Goal: Task Accomplishment & Management: Use online tool/utility

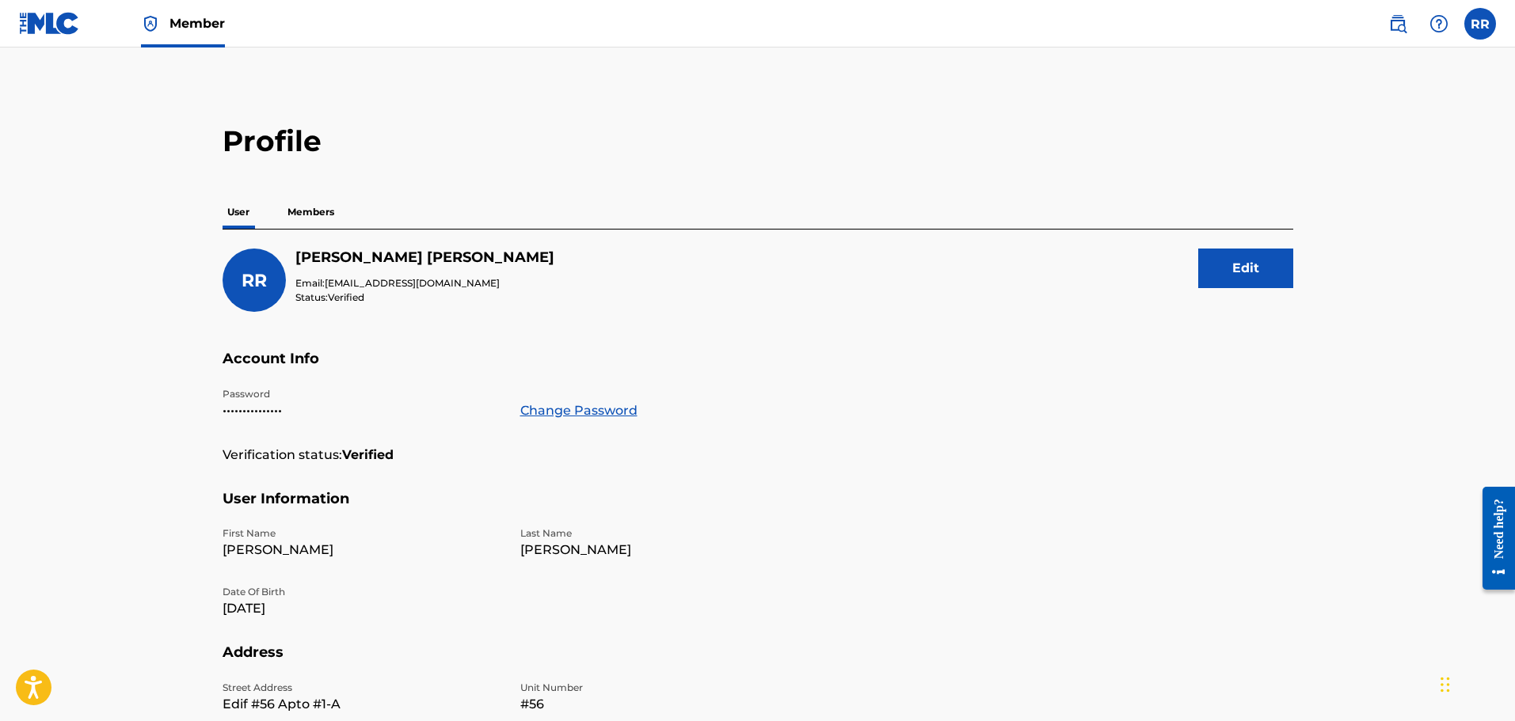
click at [185, 17] on span "Member" at bounding box center [196, 23] width 55 height 18
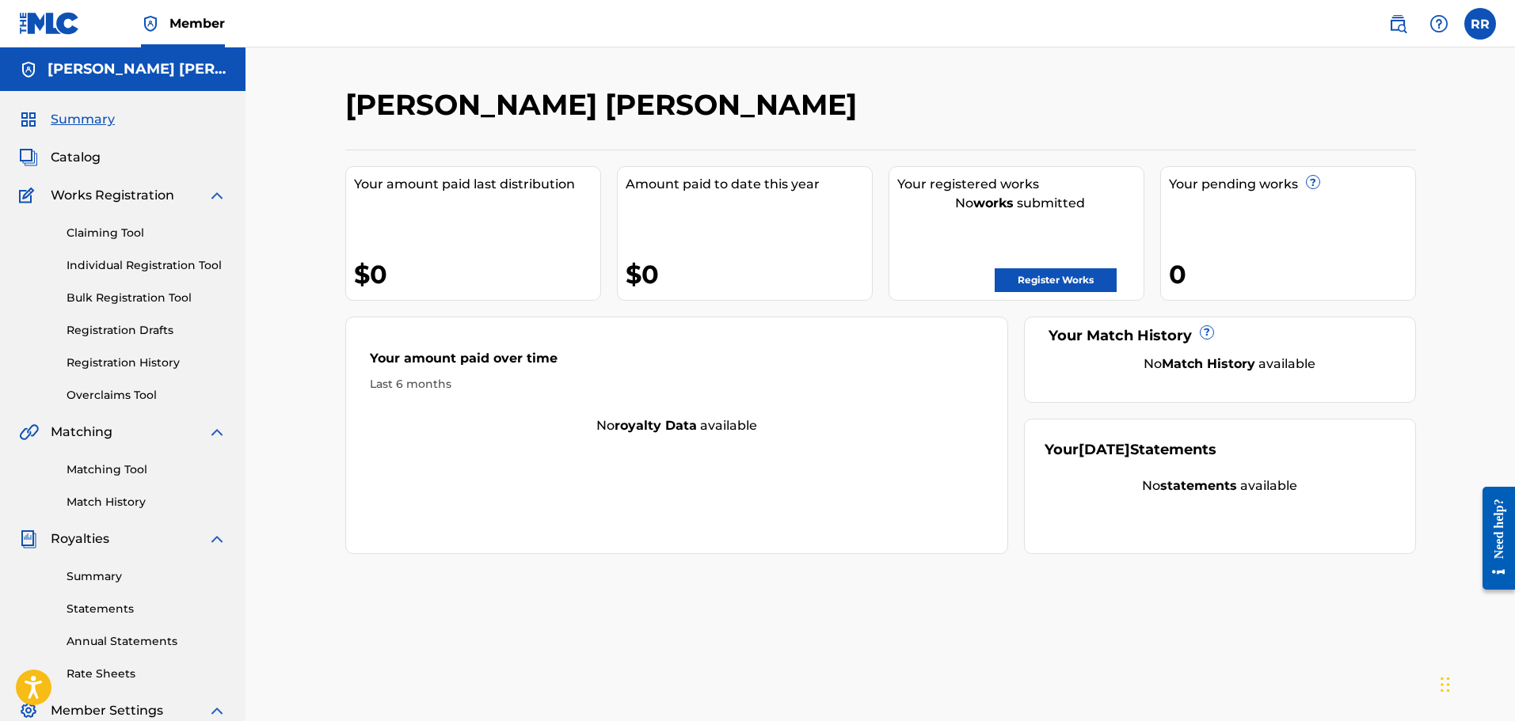
click at [105, 227] on link "Claiming Tool" at bounding box center [147, 233] width 160 height 17
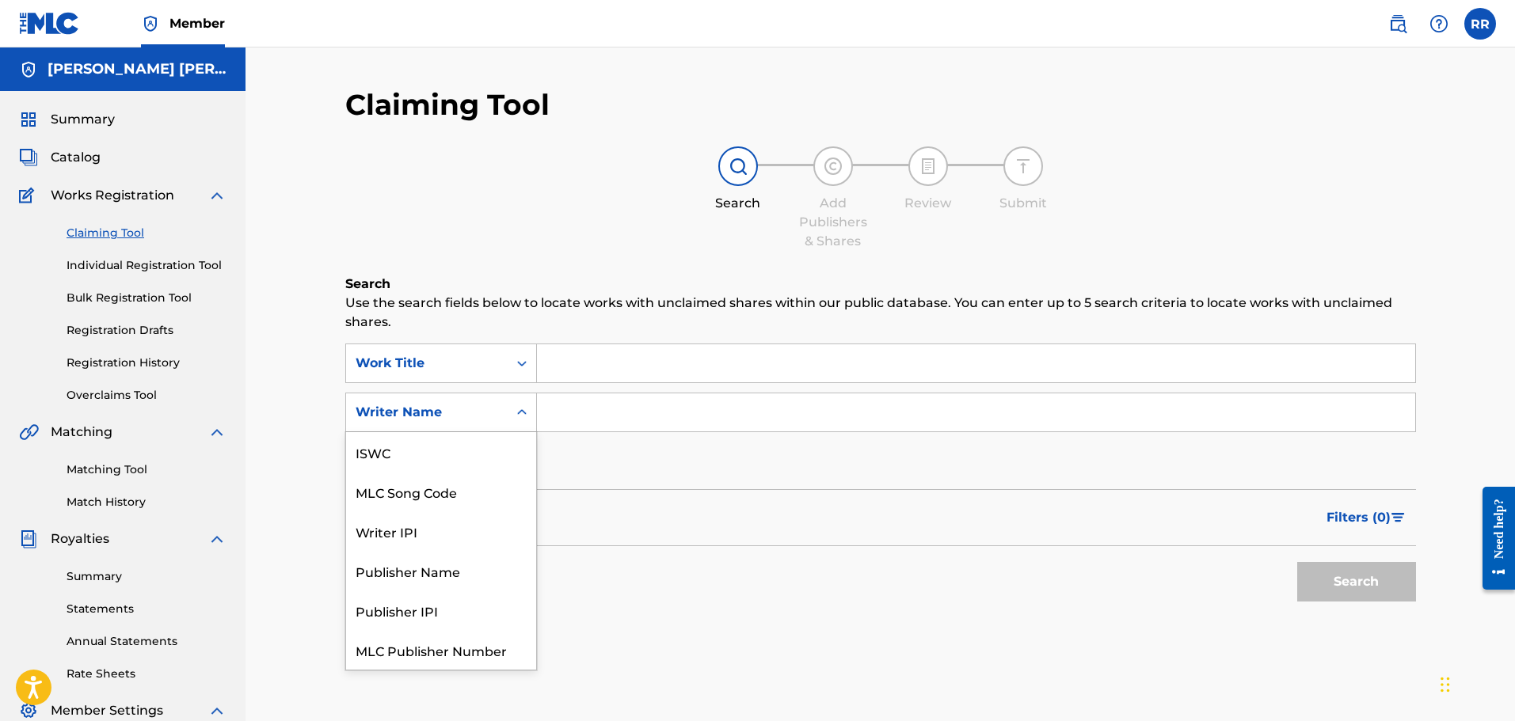
click at [441, 409] on div "Writer Name" at bounding box center [426, 412] width 143 height 19
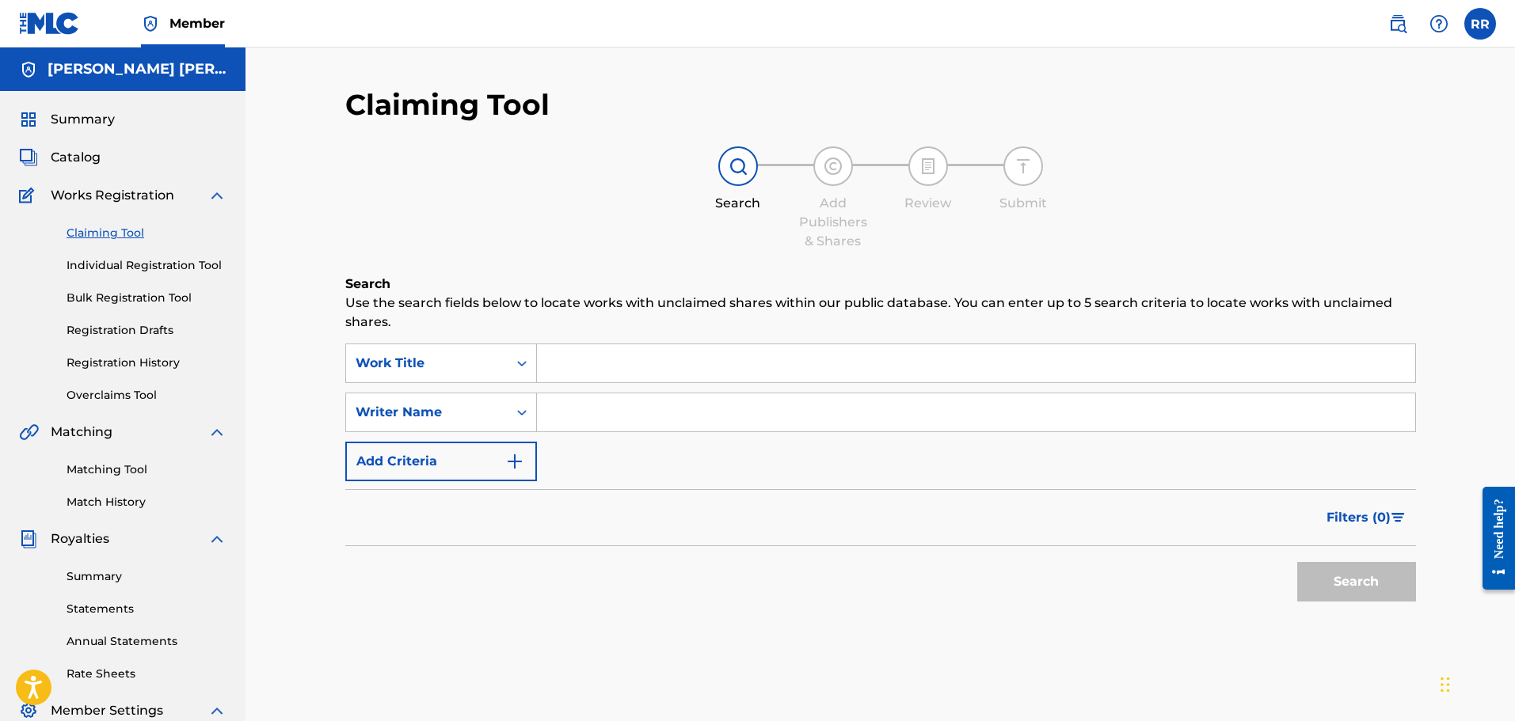
click at [591, 413] on input "Search Form" at bounding box center [976, 413] width 878 height 38
type input "RICARDO REYES TAVERAS"
click at [1377, 578] on button "Search" at bounding box center [1356, 582] width 119 height 40
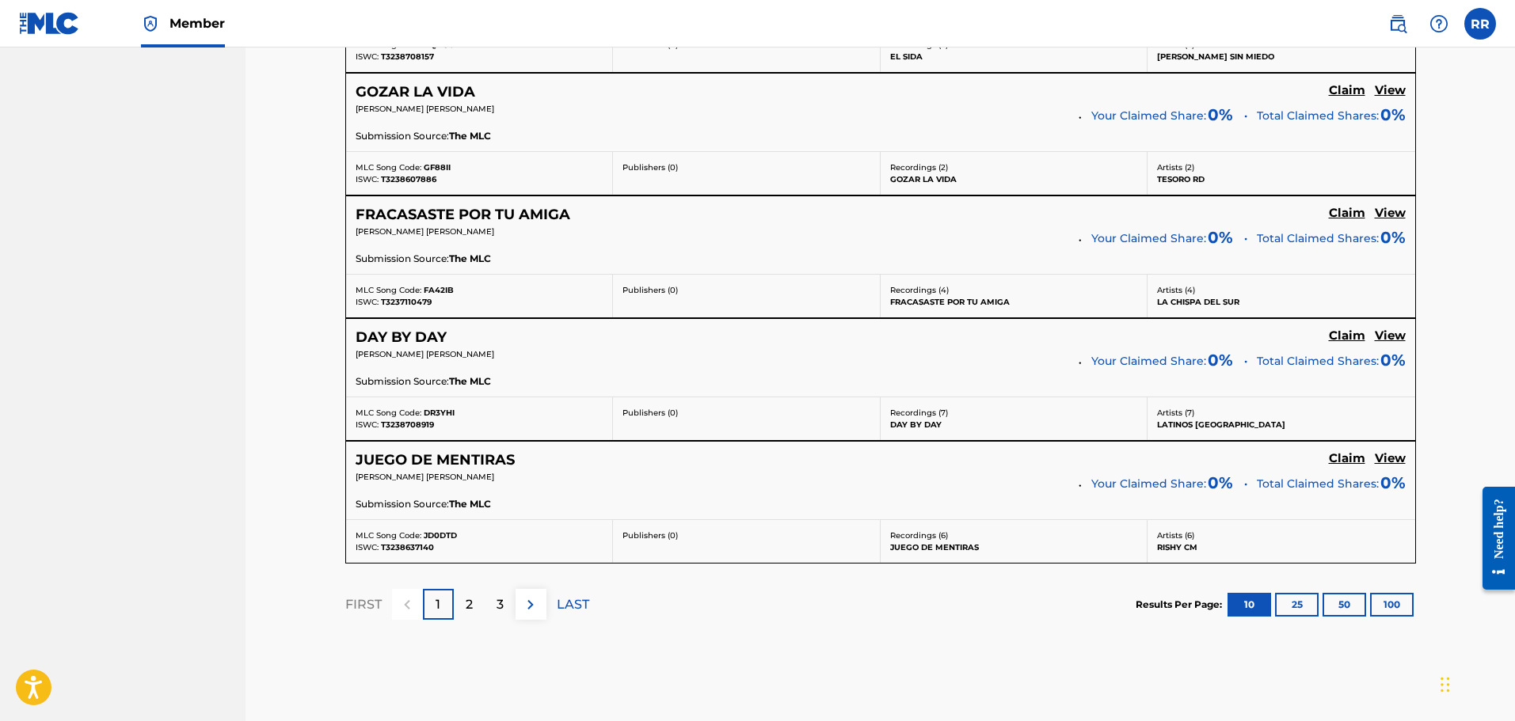
scroll to position [1375, 0]
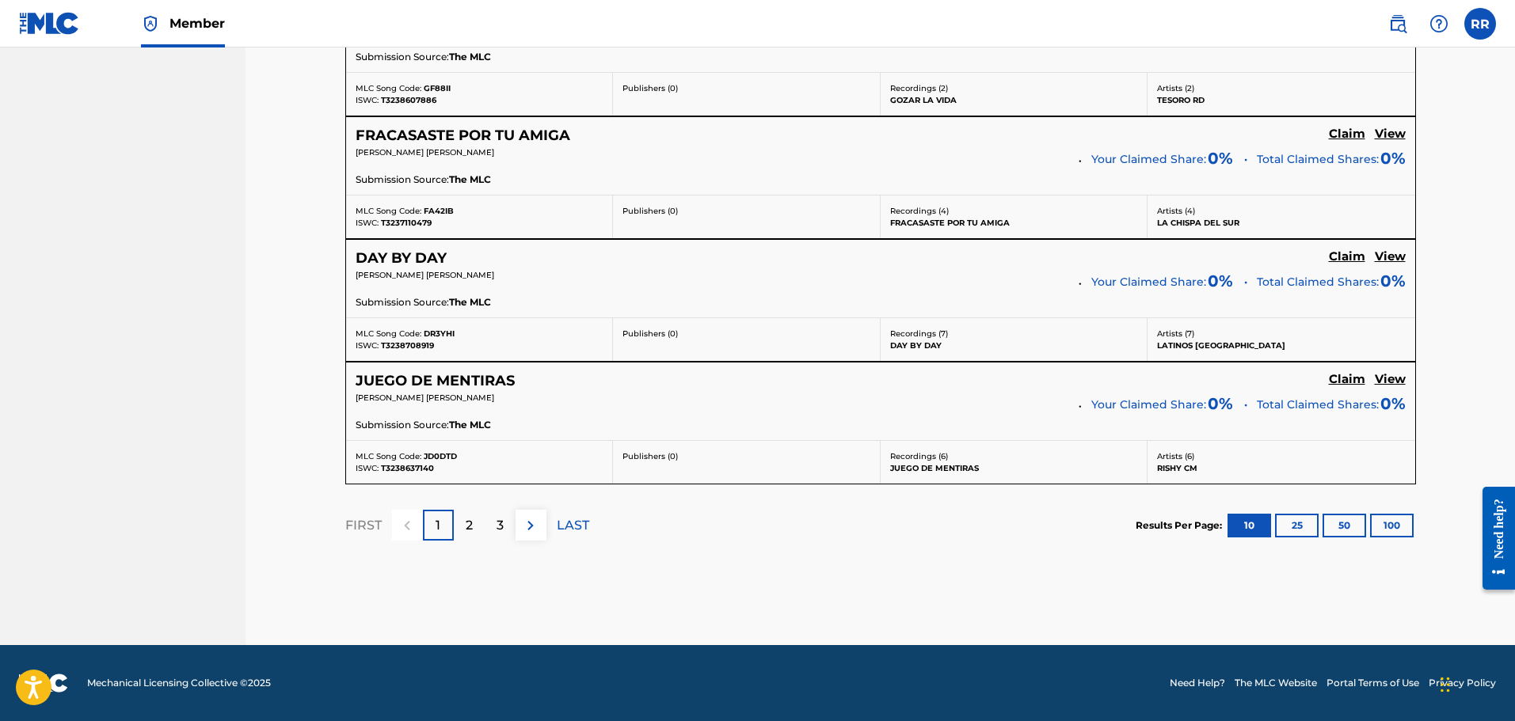
click at [1341, 252] on h5 "Claim" at bounding box center [1347, 256] width 36 height 15
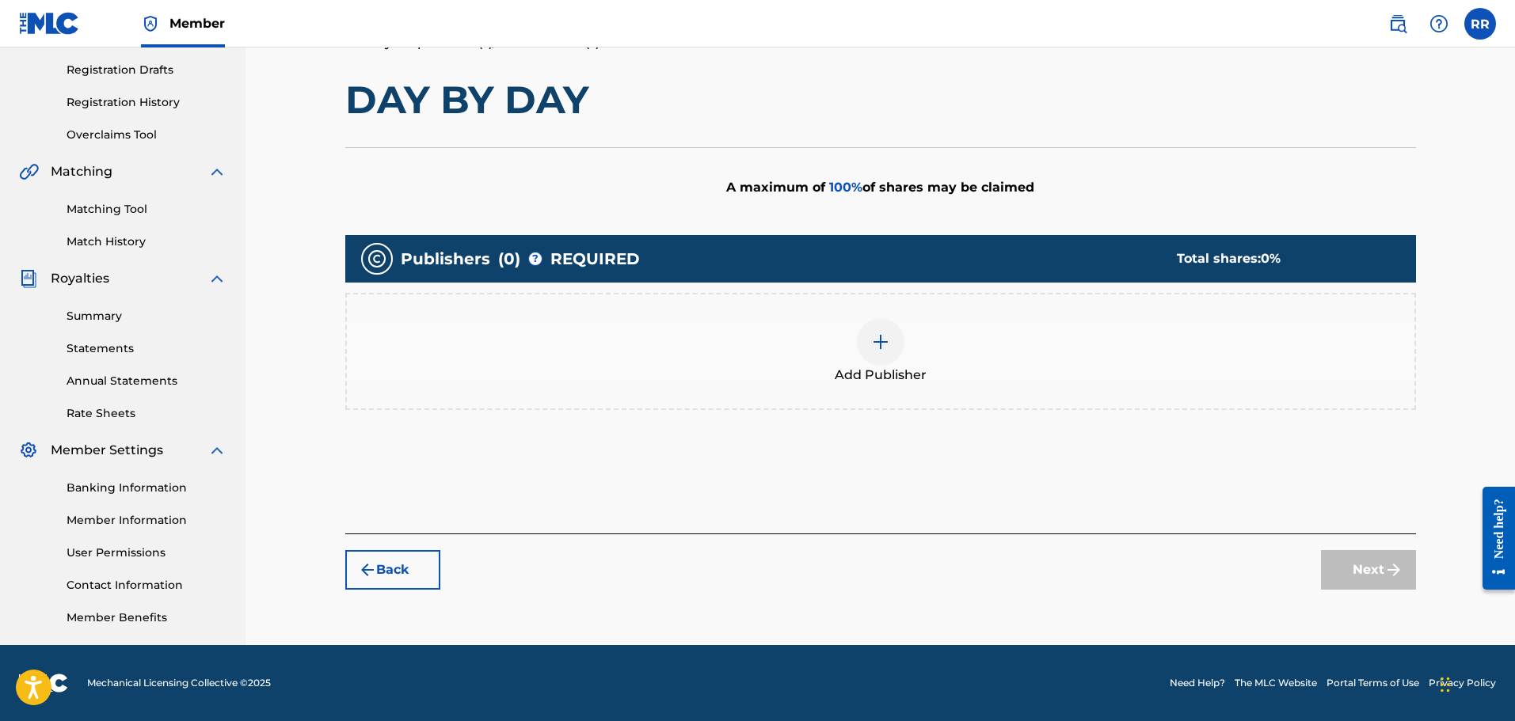
click at [886, 336] on img at bounding box center [880, 342] width 19 height 19
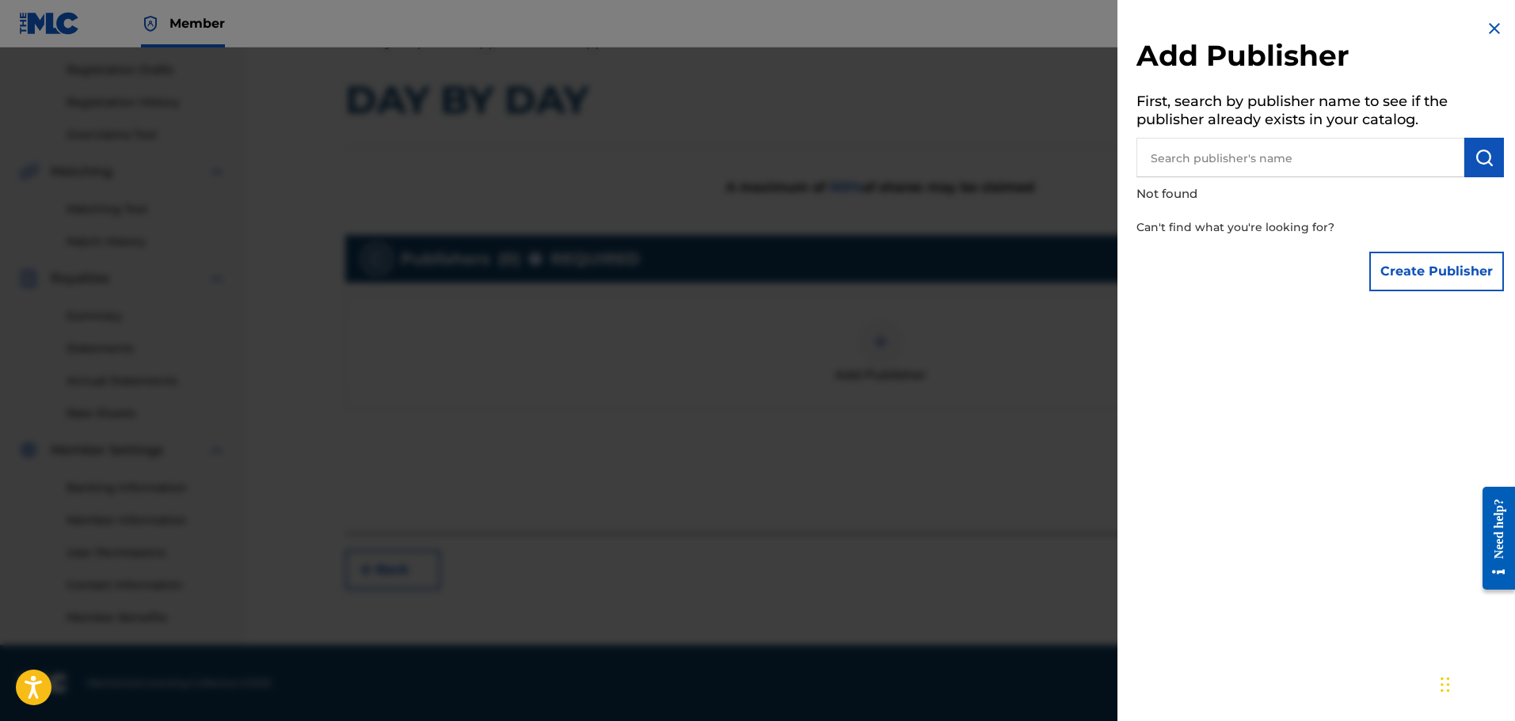
click at [1200, 162] on input "text" at bounding box center [1300, 158] width 328 height 40
type input "MEGABROADCASTING"
click at [1474, 157] on img "submit" at bounding box center [1483, 157] width 19 height 19
click at [1439, 153] on img at bounding box center [1444, 156] width 19 height 19
click at [1485, 26] on img at bounding box center [1494, 28] width 19 height 19
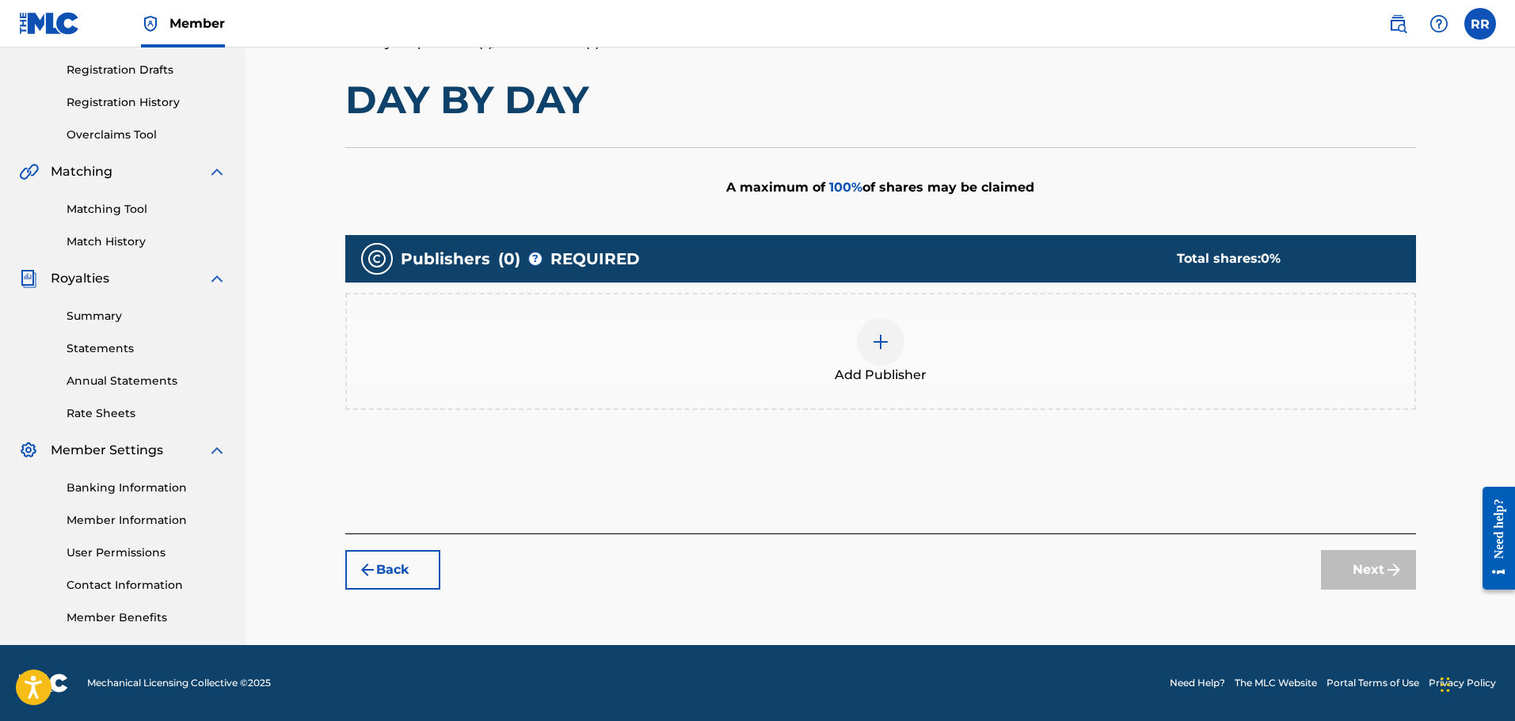
click at [91, 202] on link "Matching Tool" at bounding box center [147, 209] width 160 height 17
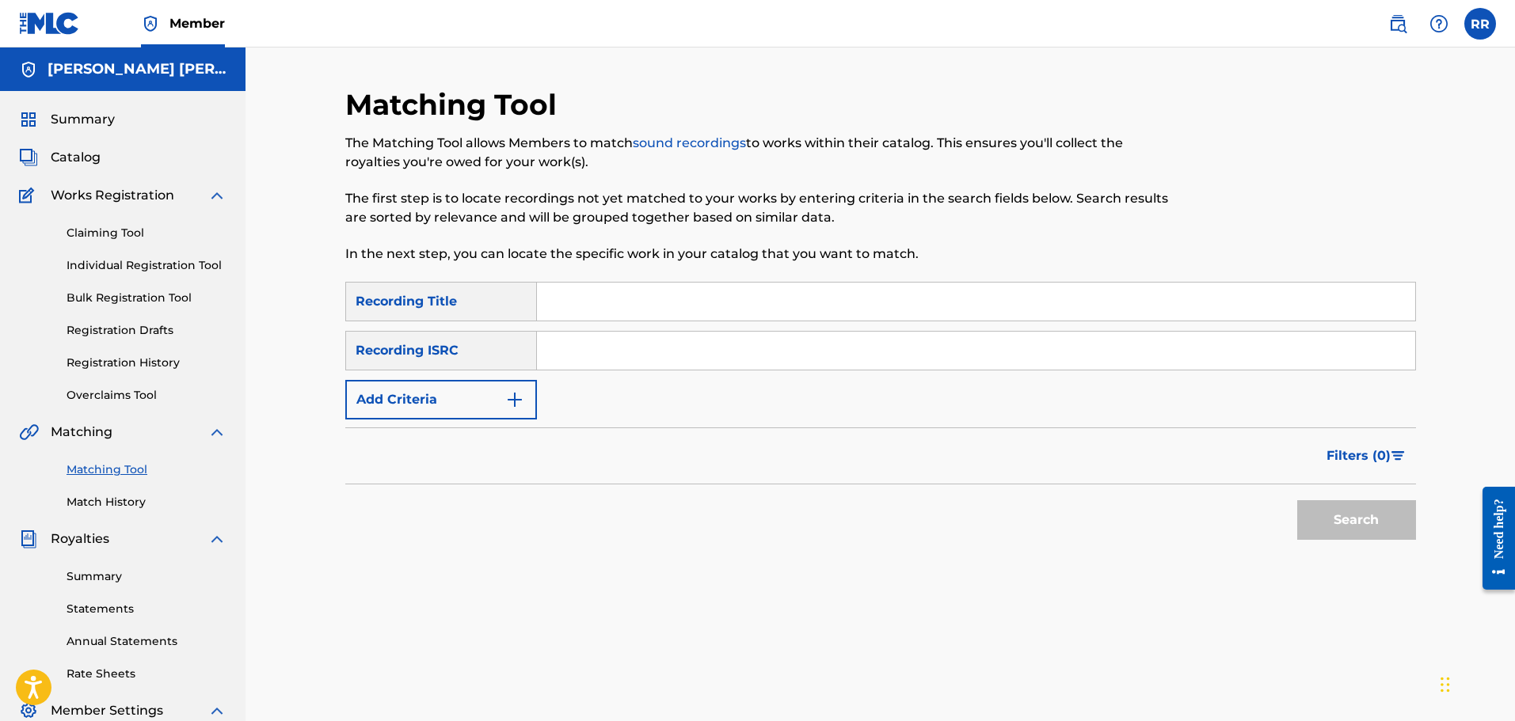
click at [112, 230] on link "Claiming Tool" at bounding box center [147, 233] width 160 height 17
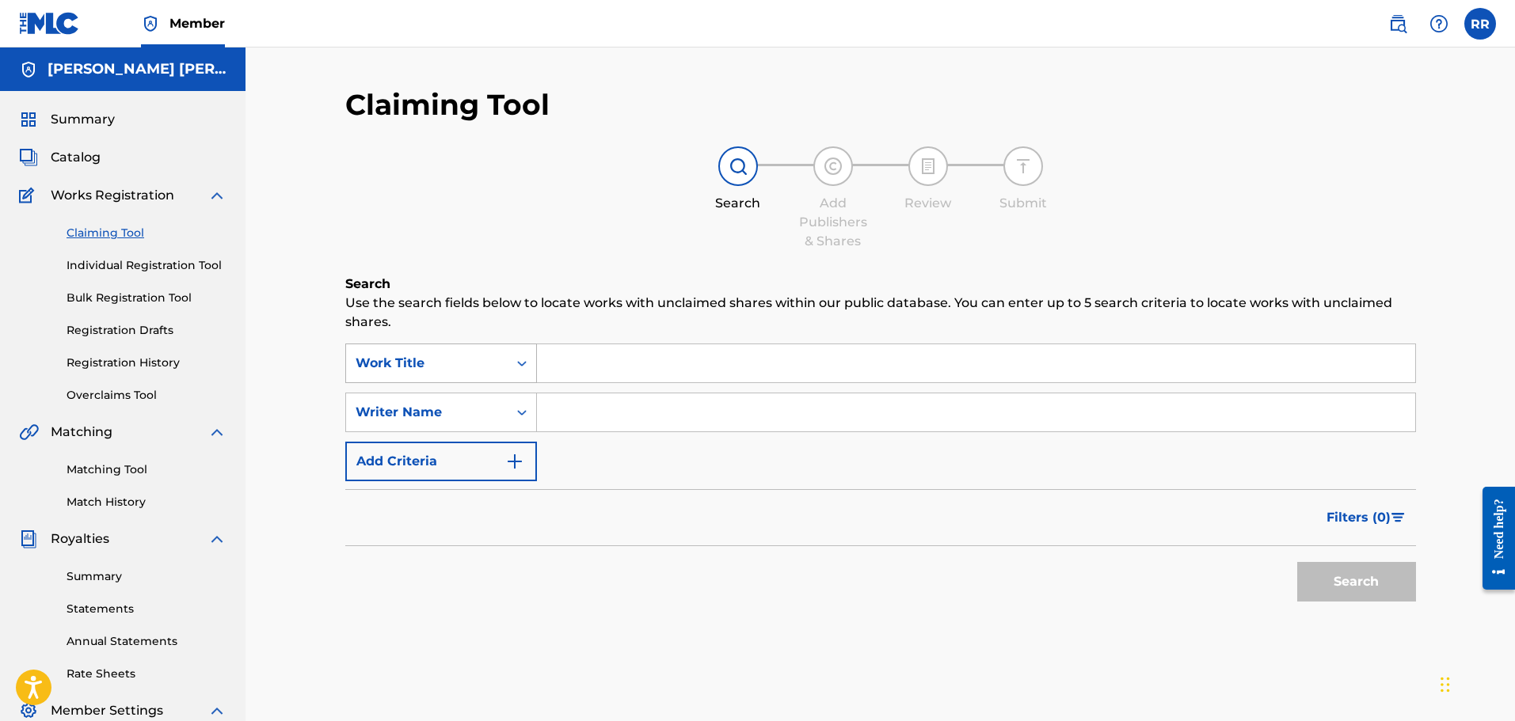
click at [454, 360] on div "Work Title" at bounding box center [426, 363] width 143 height 19
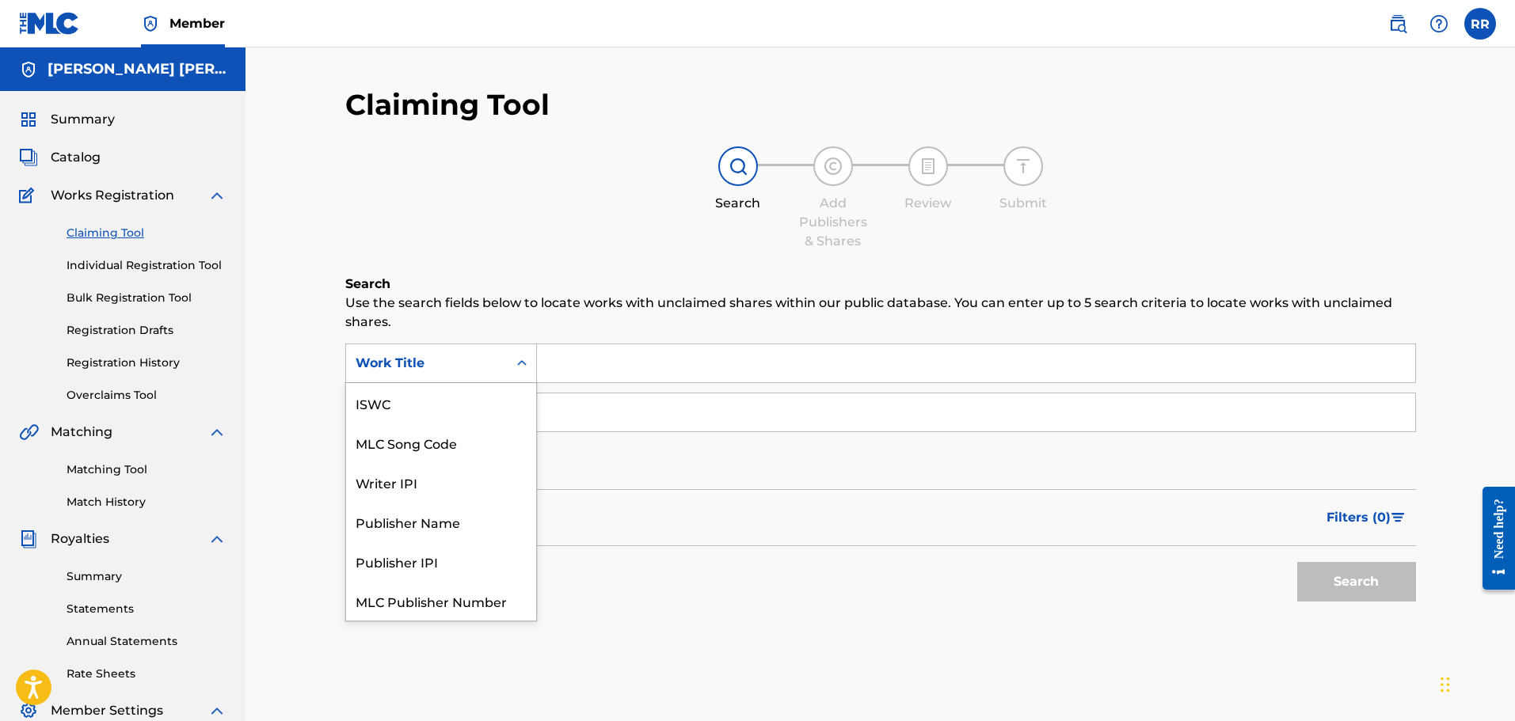
scroll to position [40, 0]
click at [606, 374] on input "Search Form" at bounding box center [976, 363] width 878 height 38
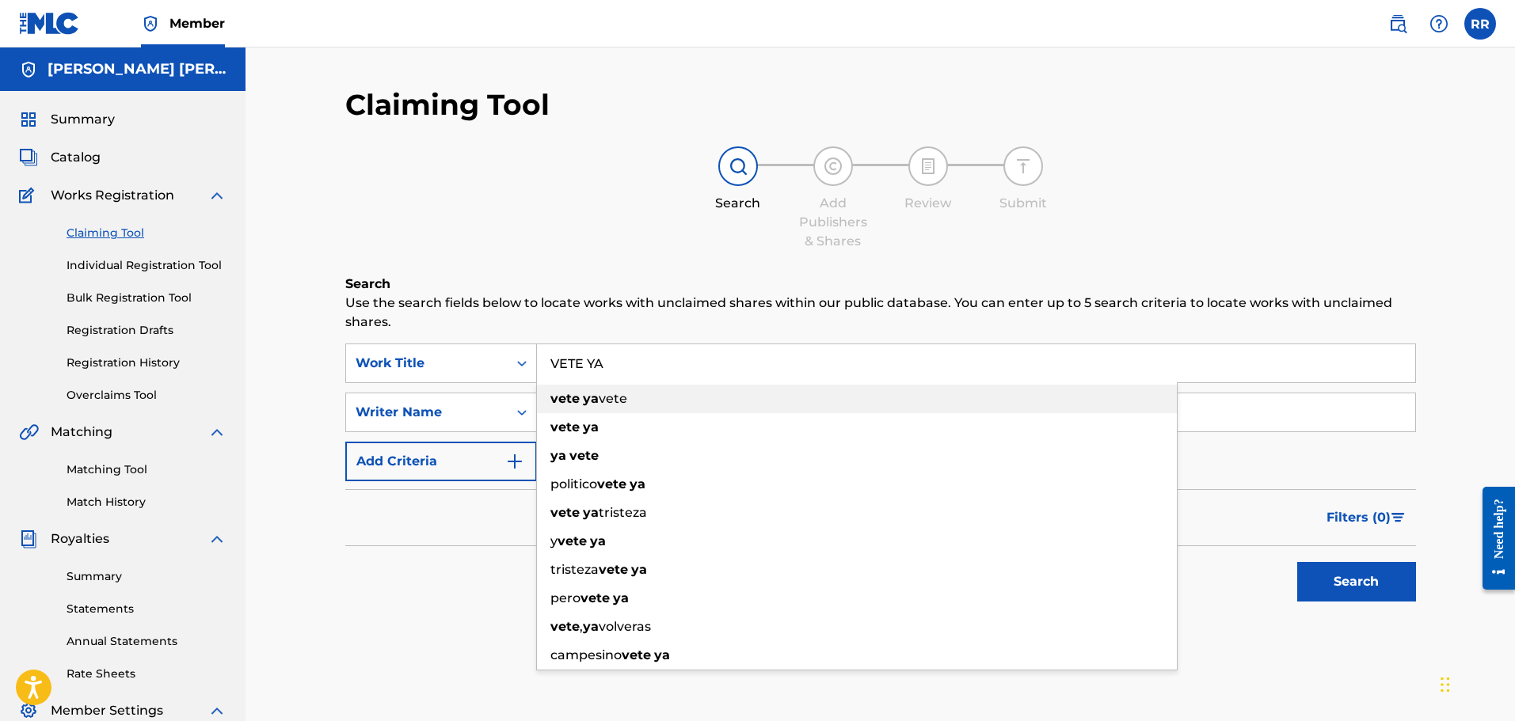
click at [612, 401] on span "vete" at bounding box center [613, 398] width 29 height 15
type input "vete ya vete"
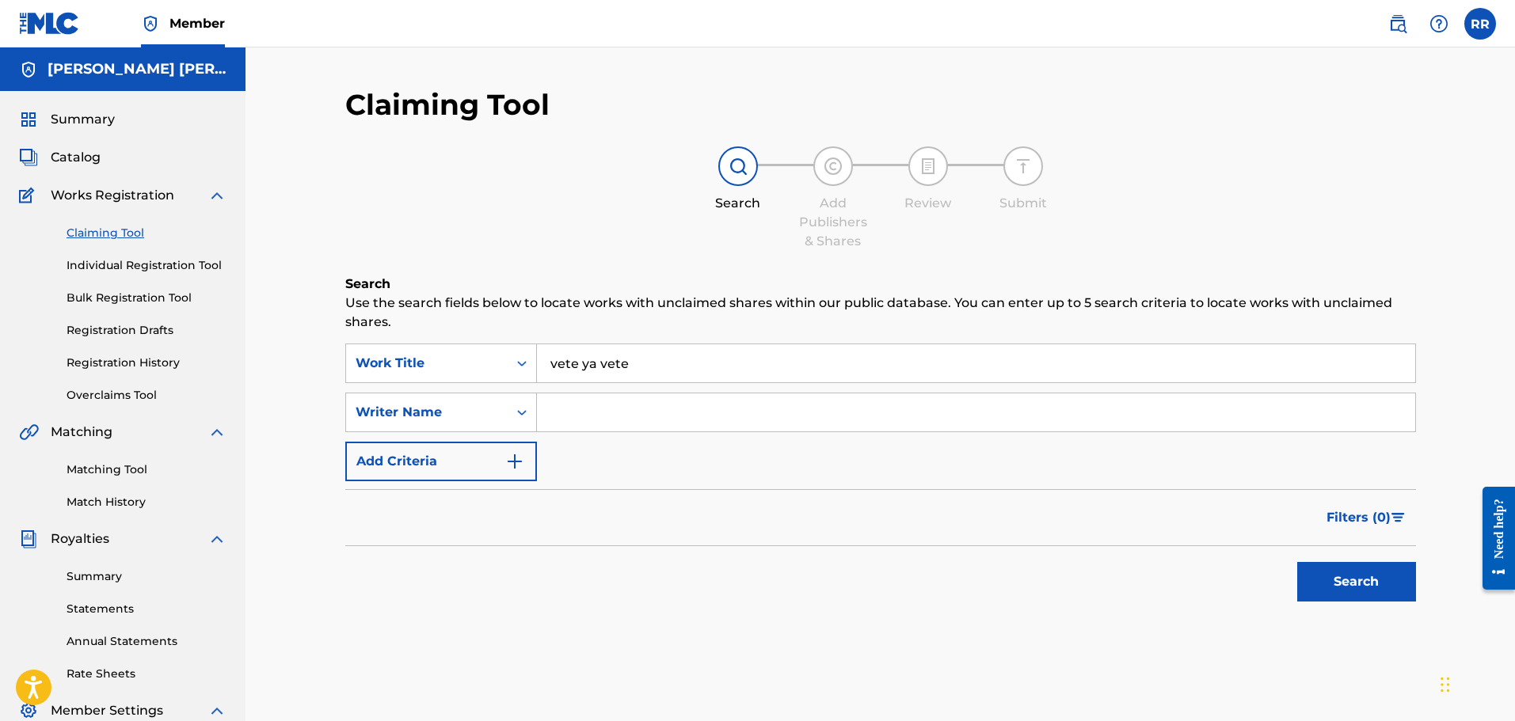
click at [597, 416] on input "Search Form" at bounding box center [976, 413] width 878 height 38
type input "RICARDO REYES TAVERAS"
click at [1368, 583] on button "Search" at bounding box center [1356, 582] width 119 height 40
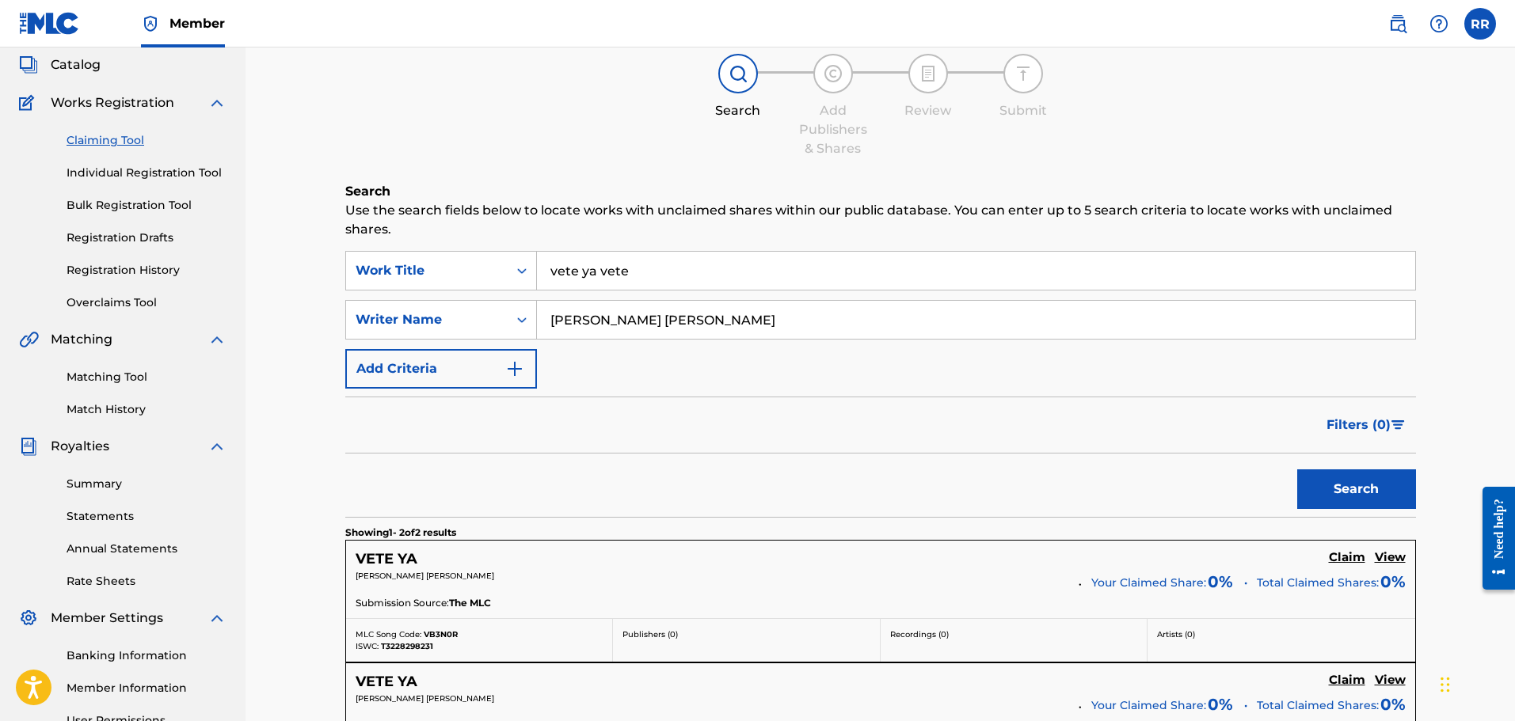
scroll to position [238, 0]
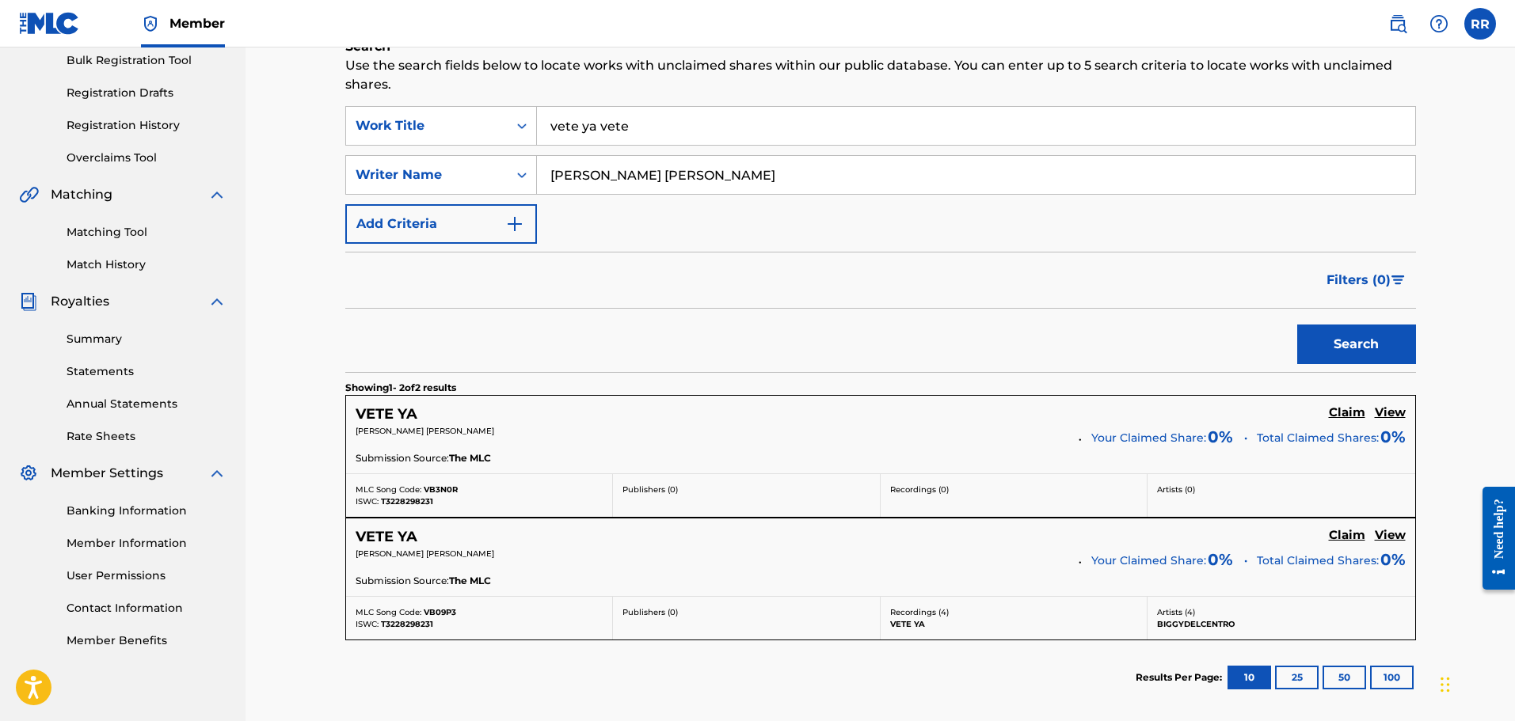
click at [1352, 409] on h5 "Claim" at bounding box center [1347, 412] width 36 height 15
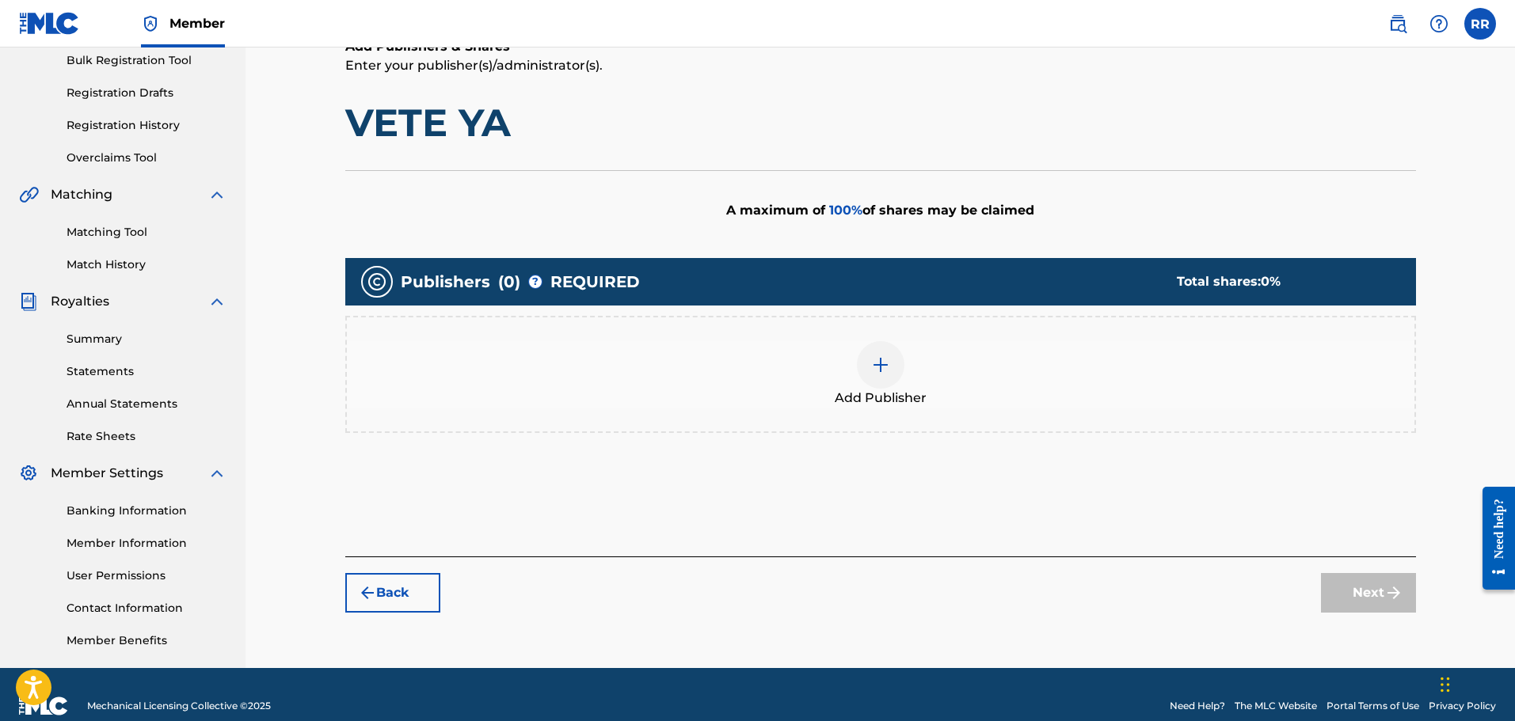
click at [1248, 284] on div "Total shares: 0 %" at bounding box center [1280, 281] width 207 height 19
click at [102, 228] on link "Matching Tool" at bounding box center [147, 232] width 160 height 17
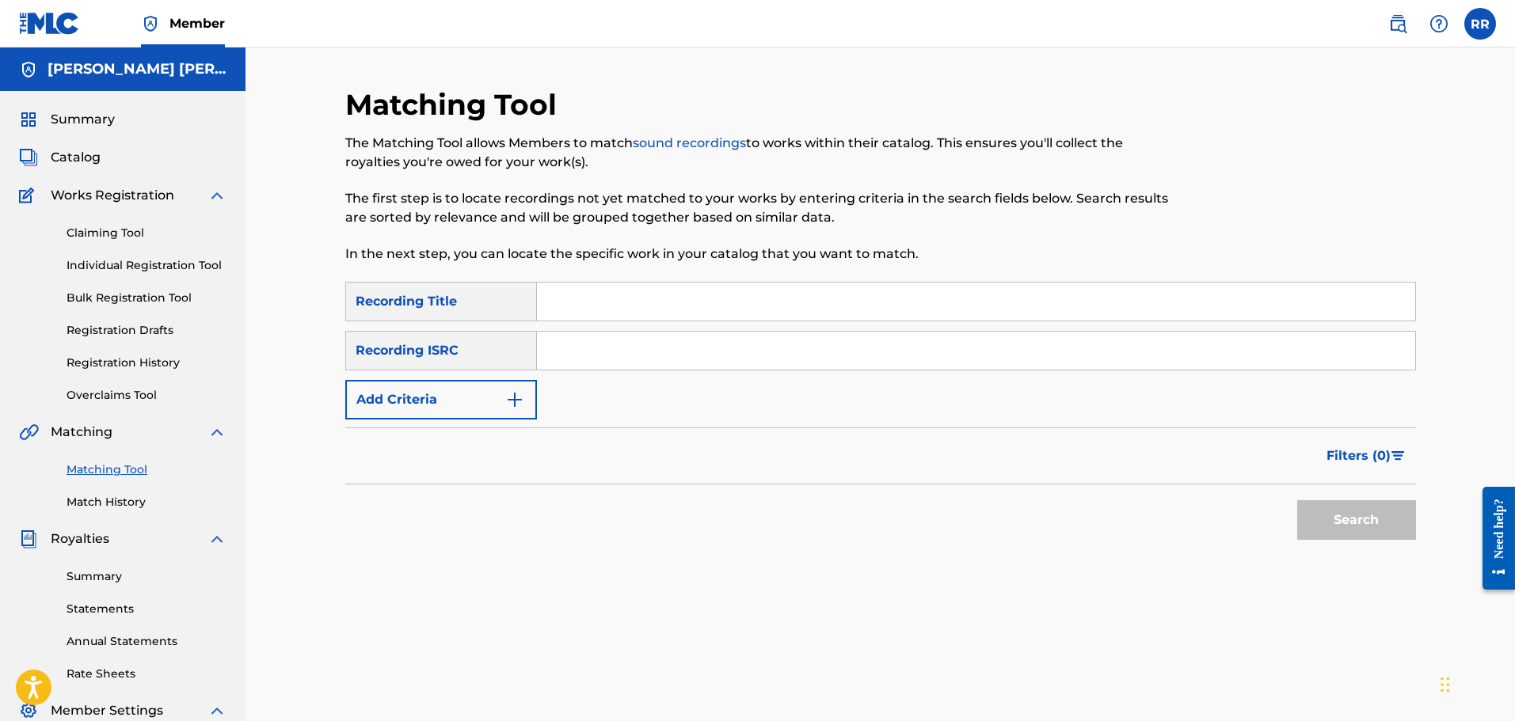
click at [124, 230] on link "Claiming Tool" at bounding box center [147, 233] width 160 height 17
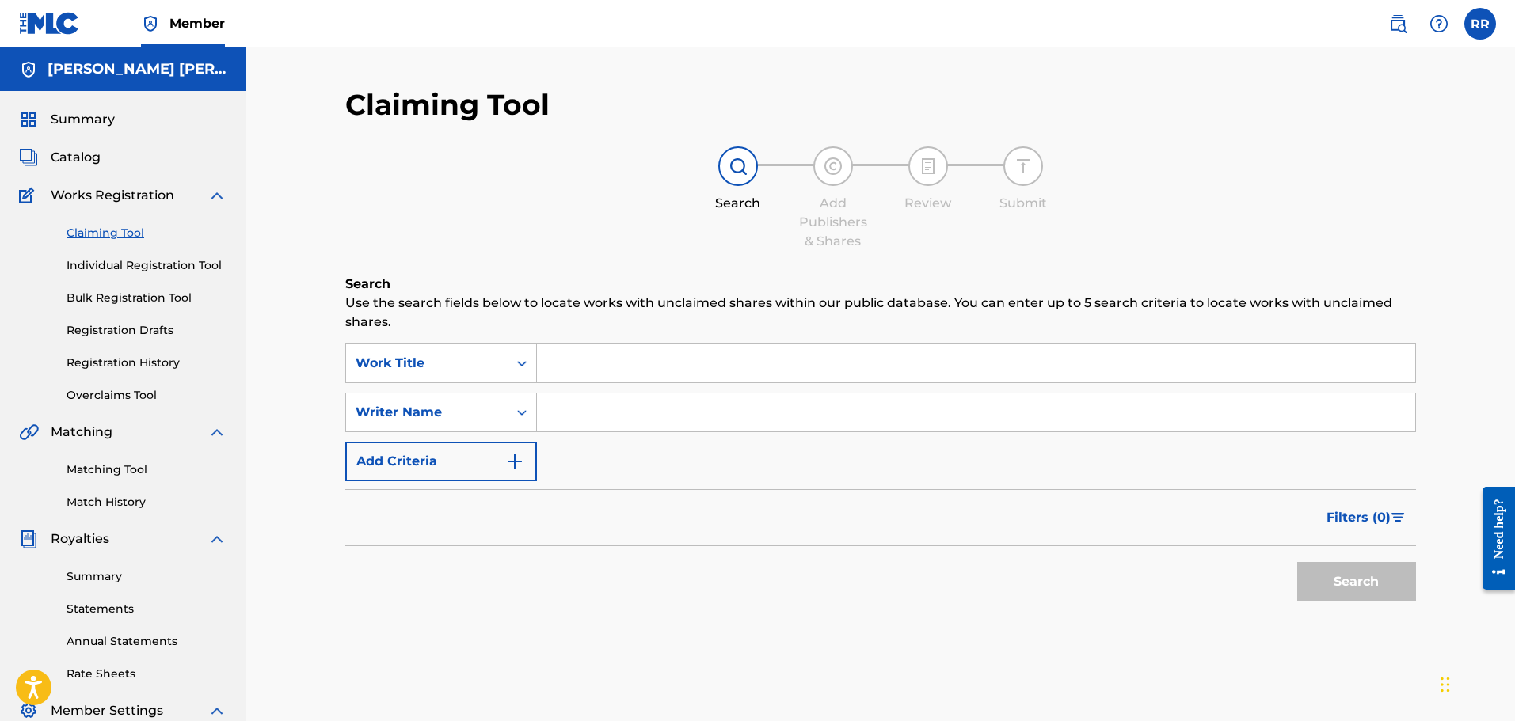
click at [648, 364] on input "Search Form" at bounding box center [976, 363] width 878 height 38
click at [511, 458] on img "Search Form" at bounding box center [514, 461] width 19 height 19
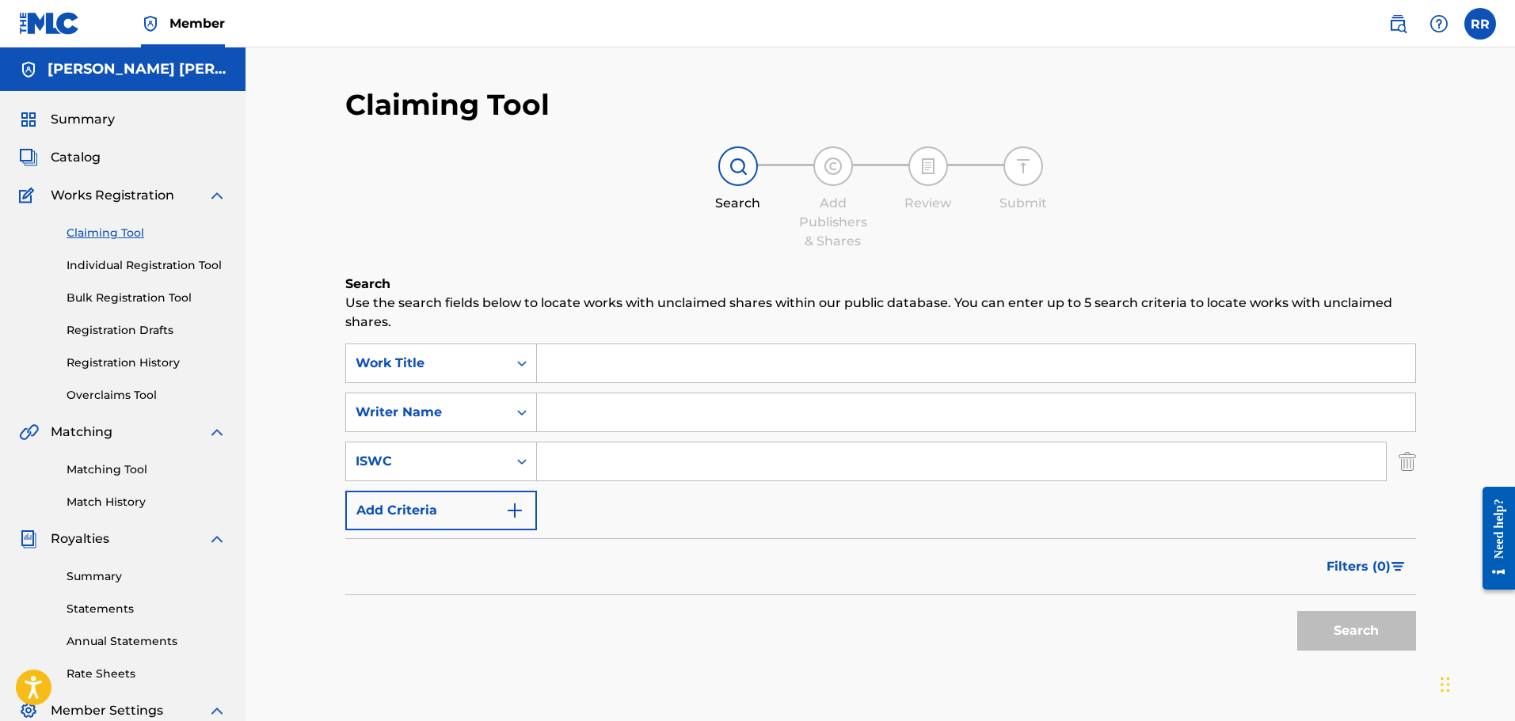
click at [605, 456] on input "Search Form" at bounding box center [961, 462] width 849 height 38
click at [454, 411] on div "Writer Name" at bounding box center [426, 412] width 143 height 19
click at [584, 412] on input "Search Form" at bounding box center [976, 413] width 878 height 38
type input "RICARDO REYES TAVERAS"
click at [1373, 631] on button "Search" at bounding box center [1356, 631] width 119 height 40
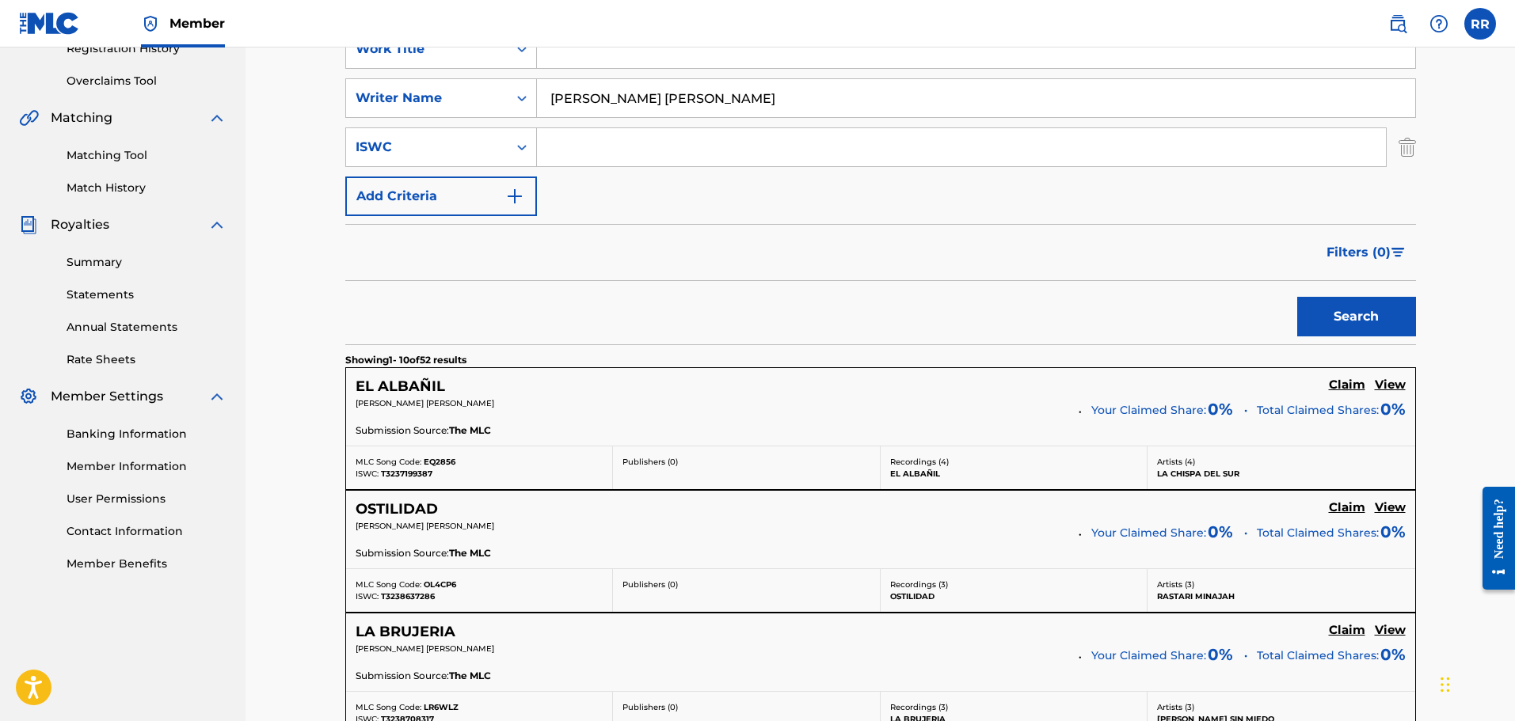
scroll to position [317, 0]
click at [1394, 378] on h5 "View" at bounding box center [1389, 382] width 31 height 15
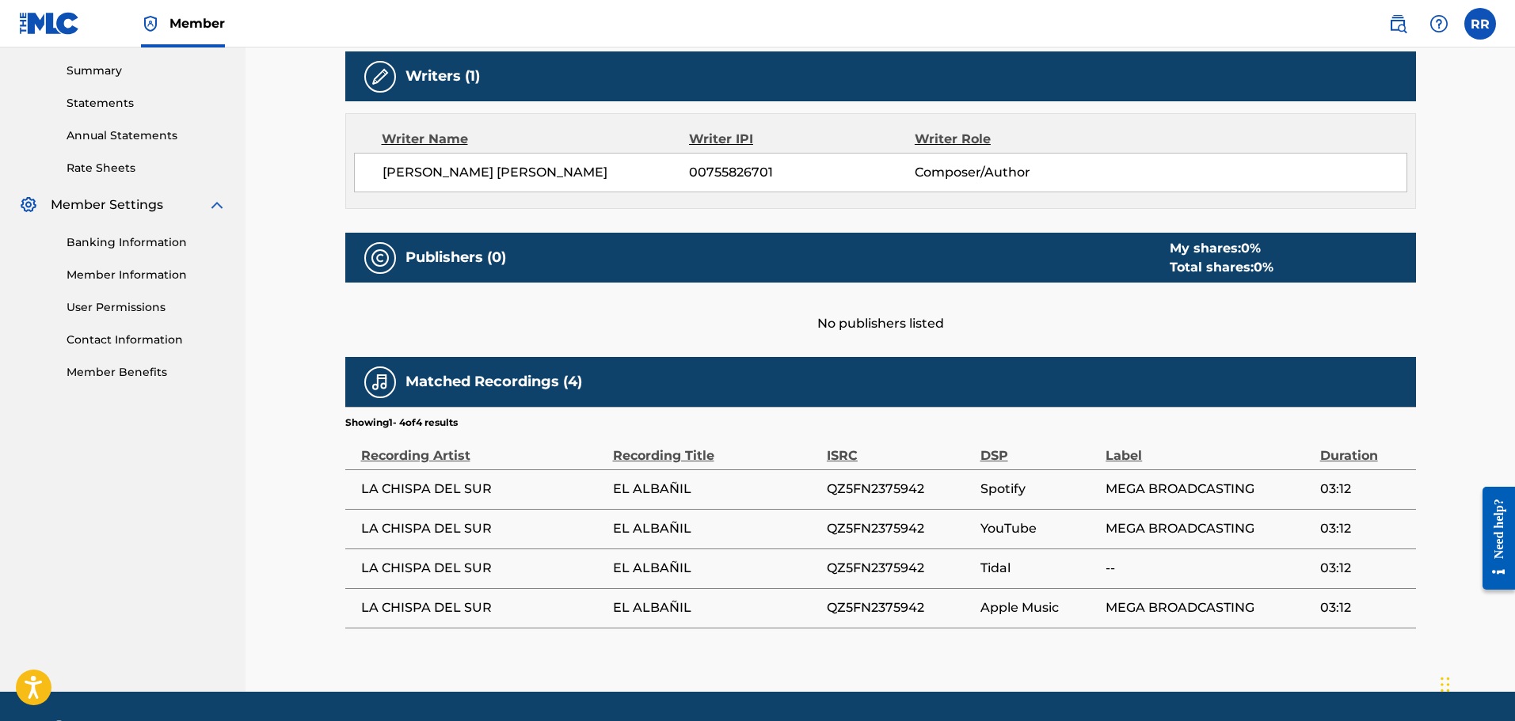
scroll to position [553, 0]
